Goal: Task Accomplishment & Management: Manage account settings

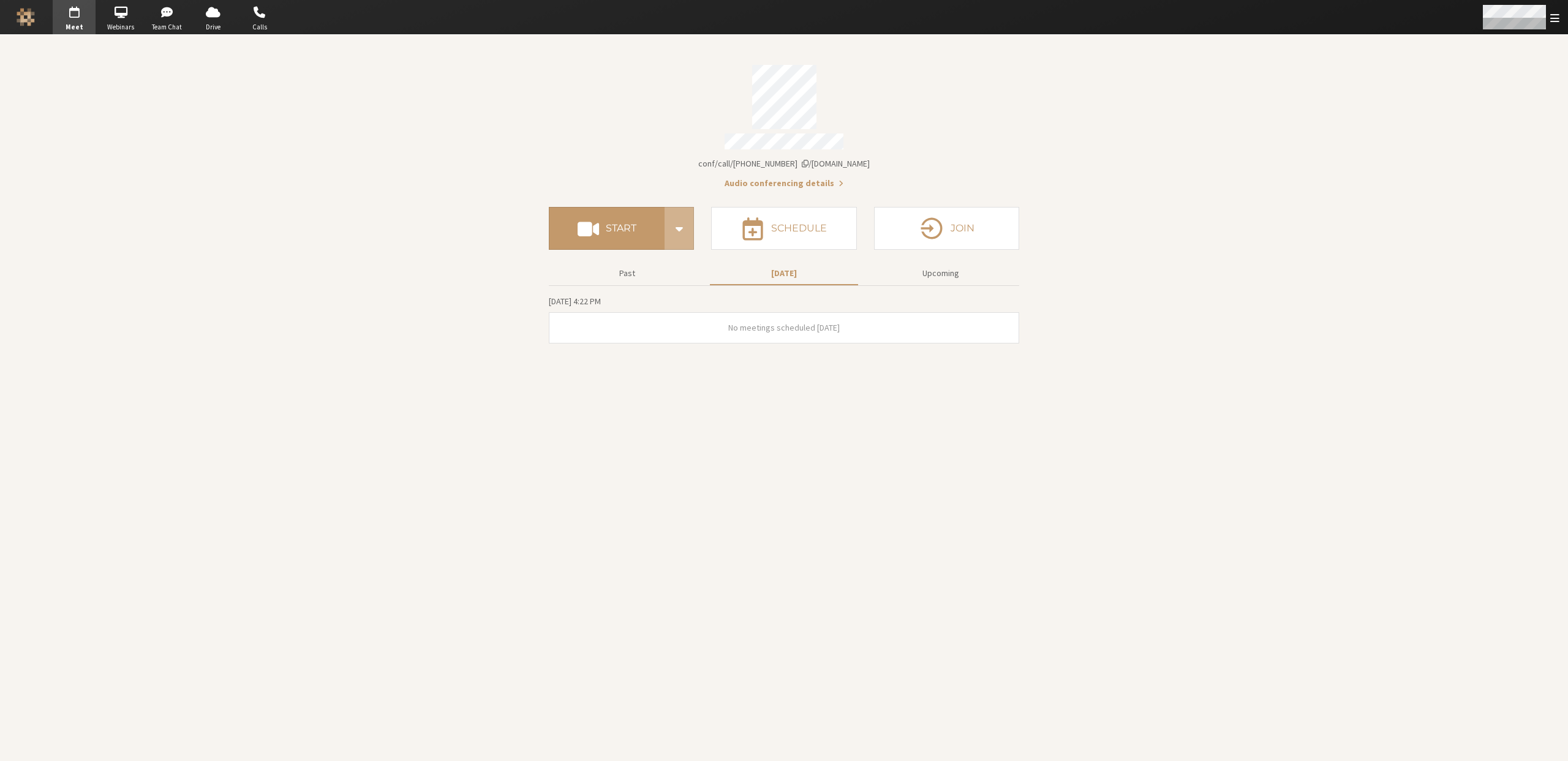
click at [1555, 20] on span "Open menu" at bounding box center [1554, 18] width 9 height 12
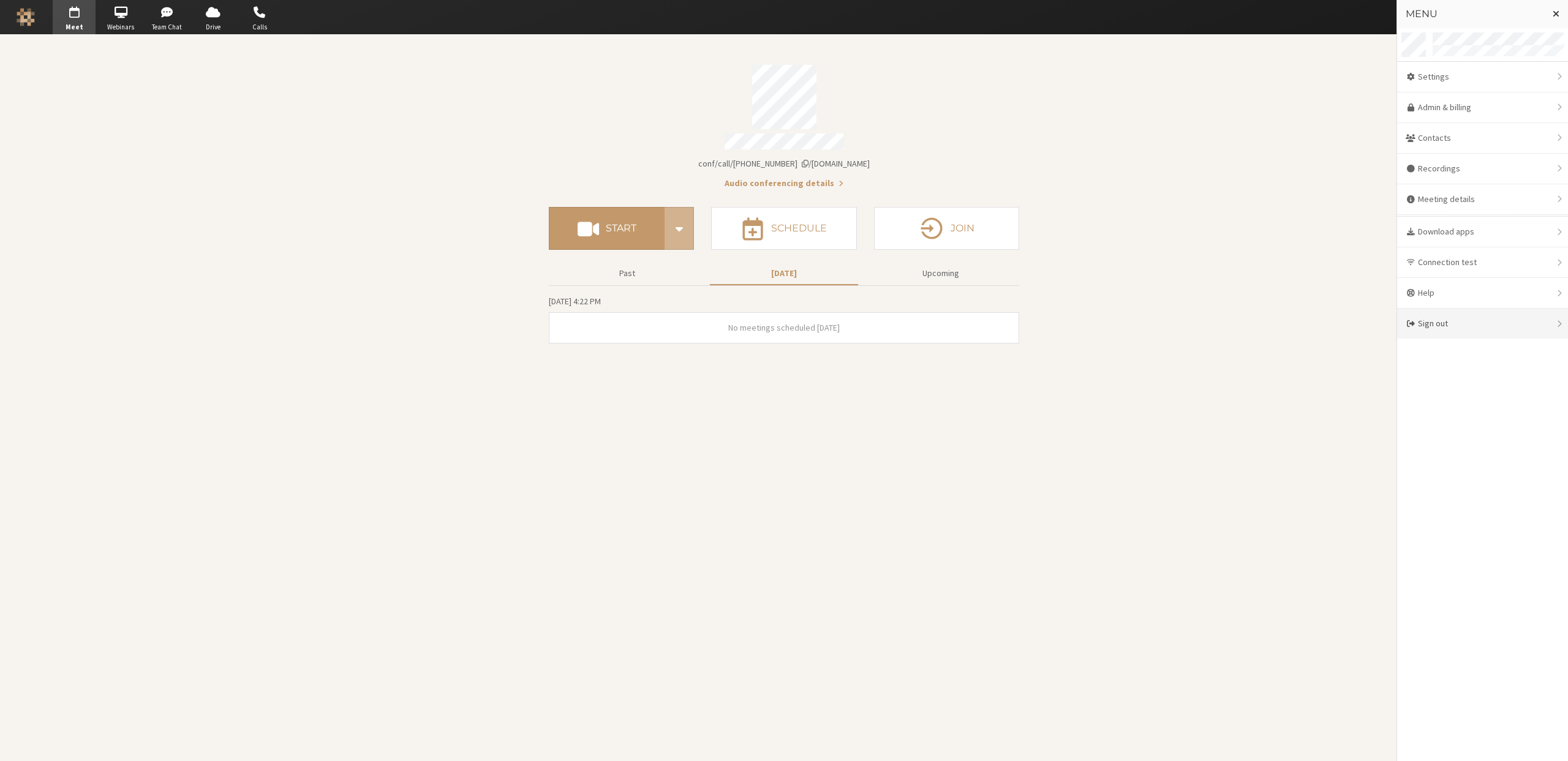
click at [1454, 323] on div "Sign out" at bounding box center [1483, 323] width 171 height 30
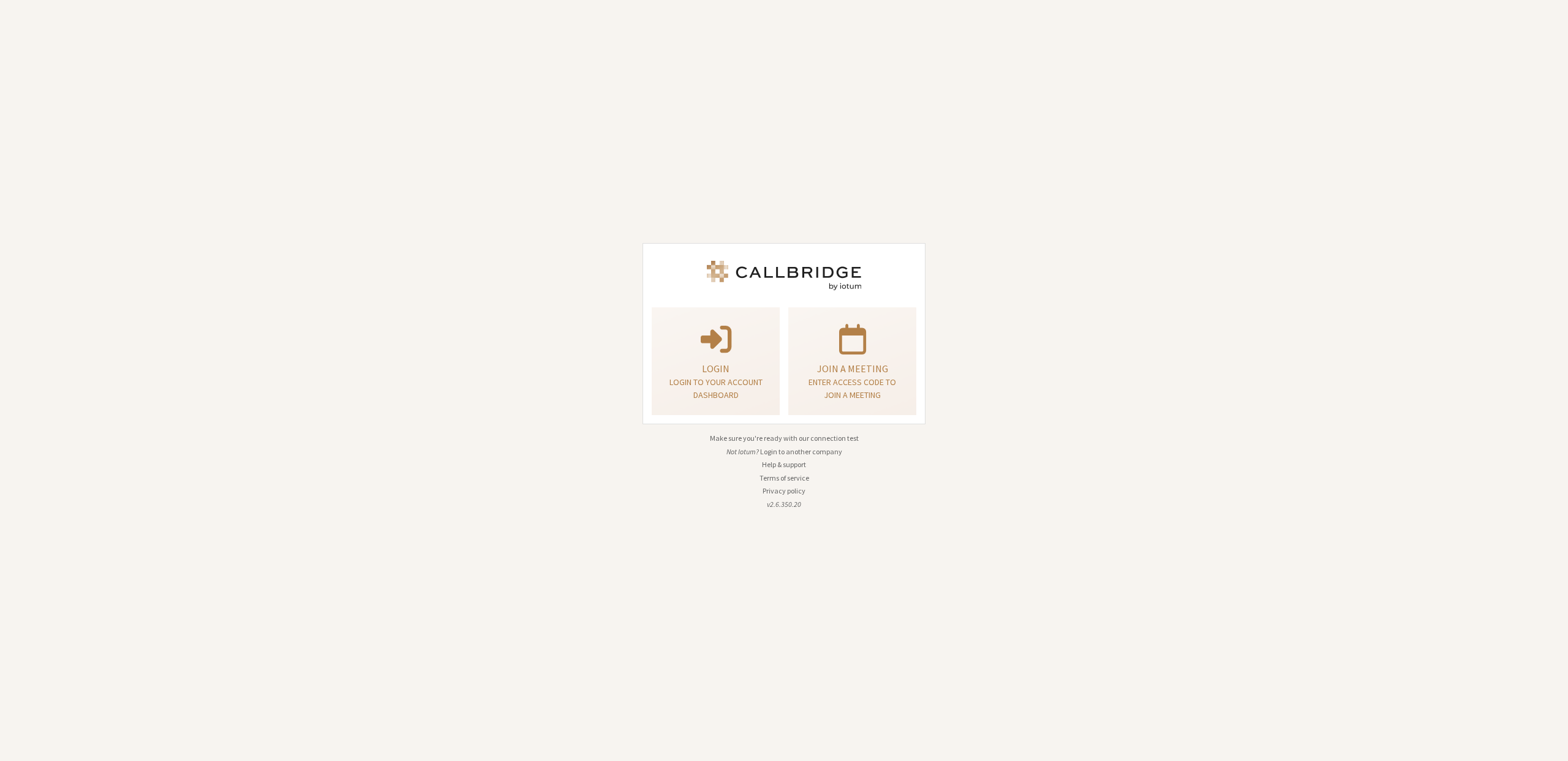
click at [648, 353] on div "Login Login to your account dashboard" at bounding box center [716, 362] width 137 height 109
click at [674, 351] on p at bounding box center [716, 338] width 98 height 34
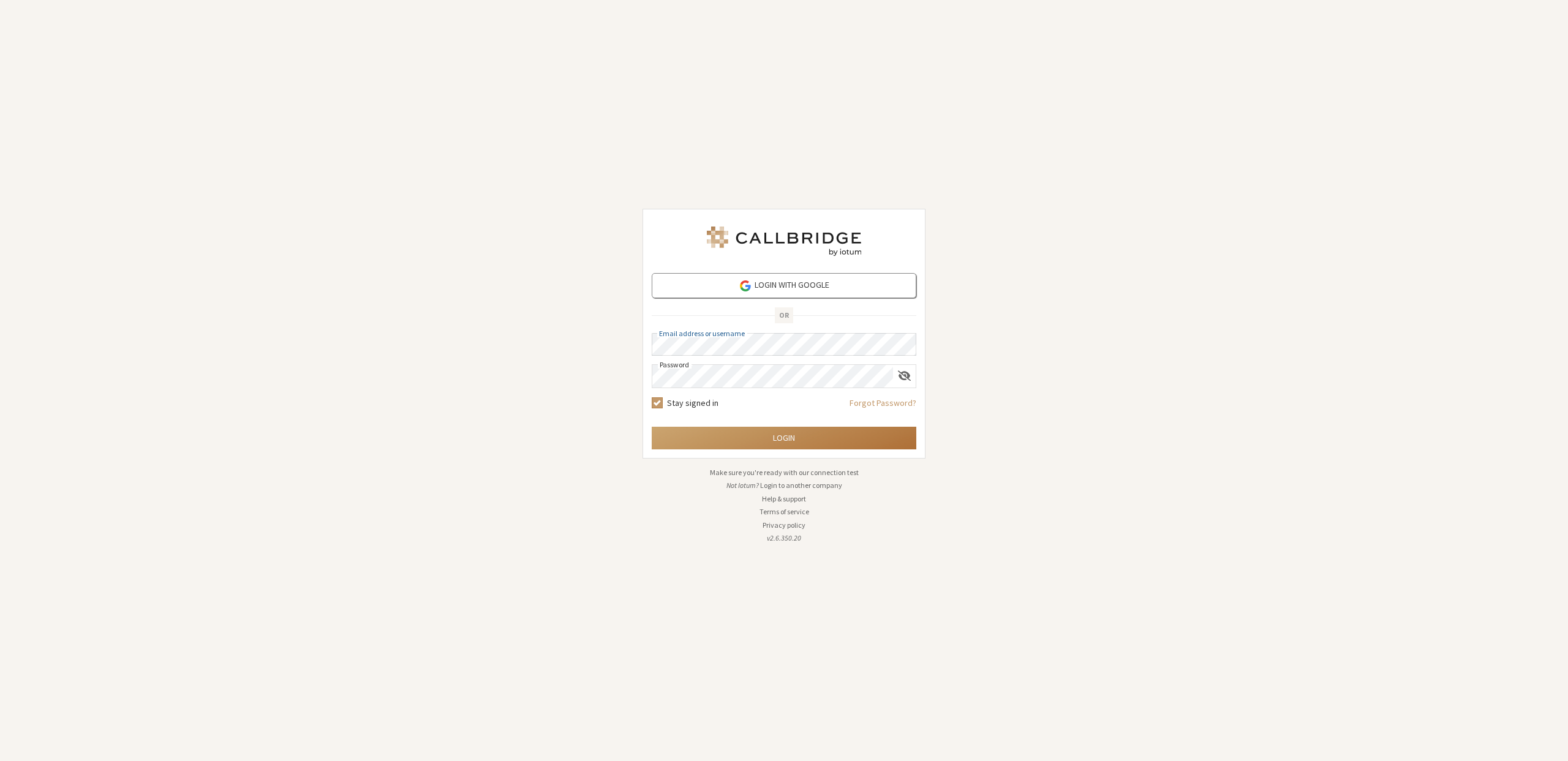
click at [812, 430] on button "Login" at bounding box center [784, 438] width 265 height 22
